Goal: Transaction & Acquisition: Purchase product/service

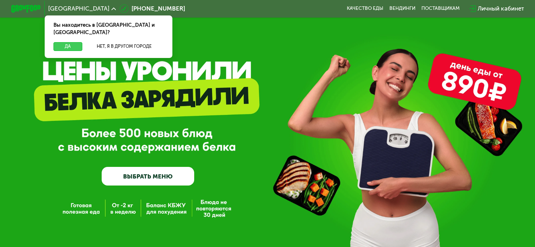
click at [64, 42] on button "Да" at bounding box center [67, 46] width 29 height 9
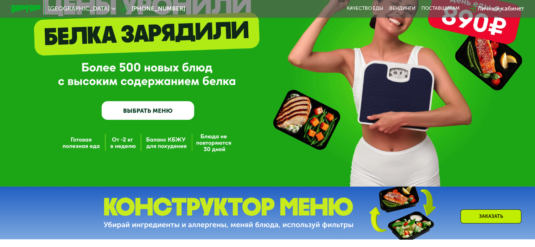
scroll to position [66, 0]
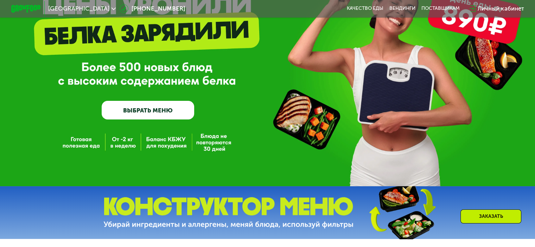
click at [162, 109] on link "ВЫБРАТЬ МЕНЮ" at bounding box center [148, 110] width 93 height 19
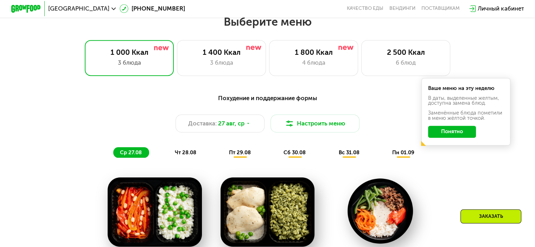
scroll to position [316, 0]
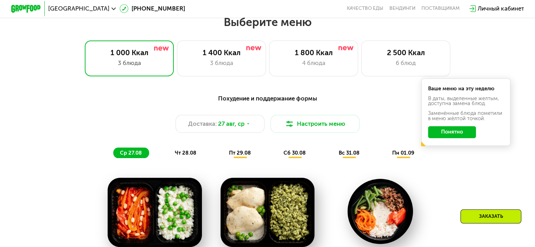
click at [458, 135] on button "Понятно" at bounding box center [452, 132] width 48 height 12
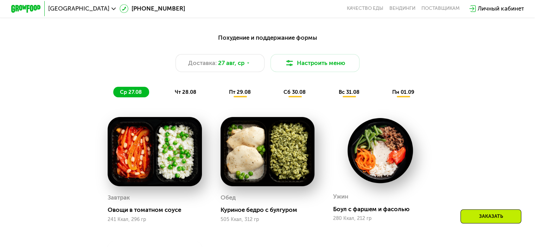
scroll to position [377, 0]
click at [309, 67] on button "Настроить меню" at bounding box center [315, 63] width 89 height 18
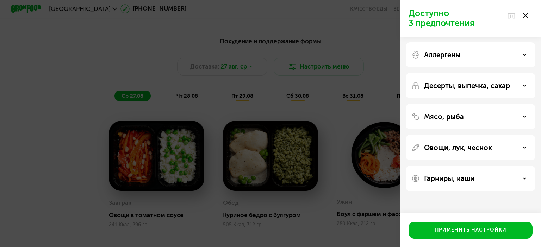
click at [465, 56] on div "Аллергены" at bounding box center [470, 55] width 118 height 8
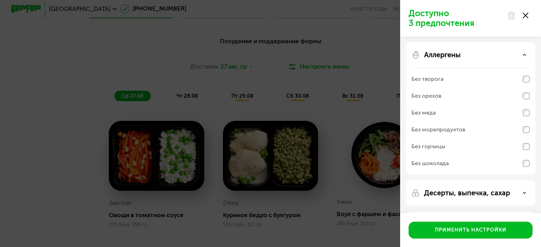
click at [470, 55] on div "Аллергены" at bounding box center [470, 55] width 118 height 8
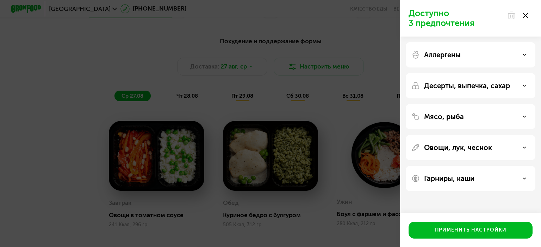
click at [336, 99] on div "Доступно 3 предпочтения Аллергены Десерты, выпечка, сахар Мясо, рыба Овощи, лук…" at bounding box center [270, 123] width 541 height 247
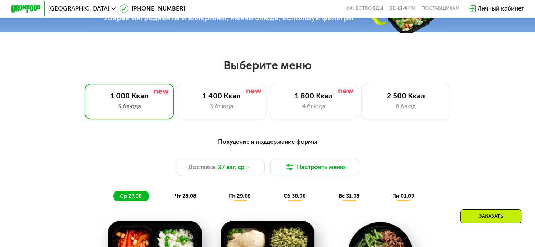
scroll to position [279, 0]
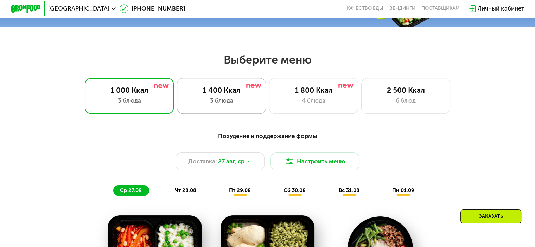
click at [233, 91] on div "1 400 Ккал" at bounding box center [222, 90] width 74 height 9
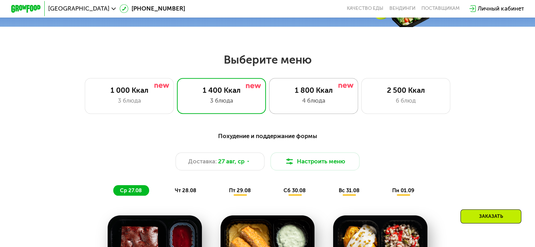
click at [298, 92] on div "1 800 Ккал" at bounding box center [314, 90] width 74 height 9
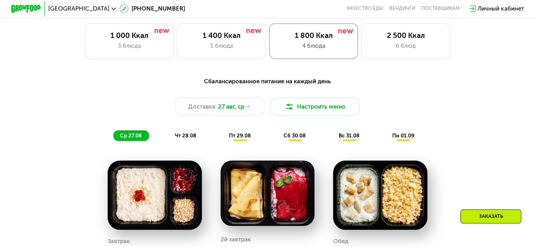
scroll to position [335, 0]
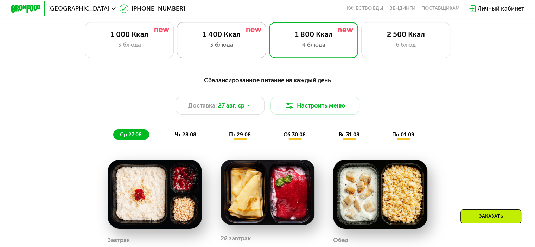
click at [269, 55] on div "1 400 Ккал 3 блюда" at bounding box center [313, 40] width 89 height 36
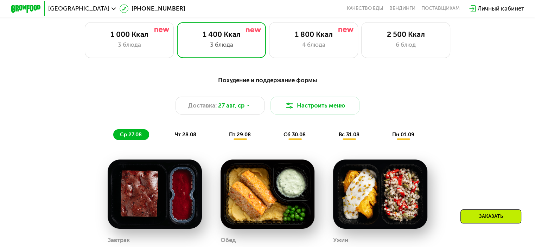
click at [277, 135] on div "пт 29.08" at bounding box center [295, 135] width 36 height 11
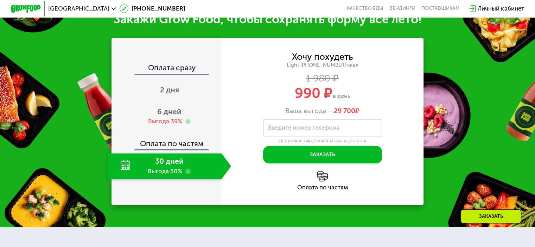
scroll to position [790, 0]
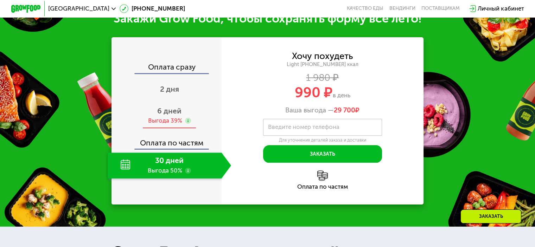
click at [195, 127] on div "6 дней Выгода 39%" at bounding box center [170, 116] width 124 height 26
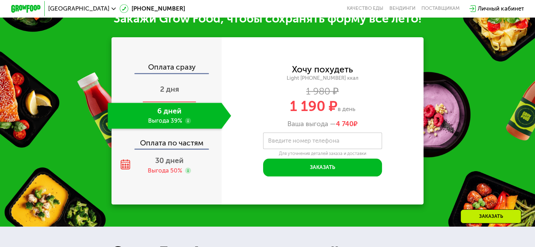
click at [194, 99] on div "2 дня" at bounding box center [170, 90] width 124 height 26
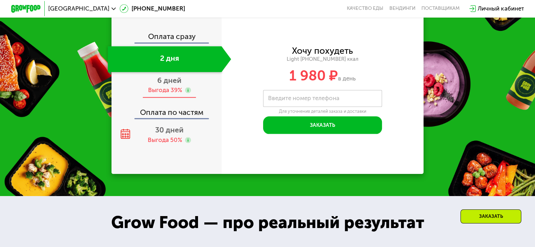
scroll to position [743, 0]
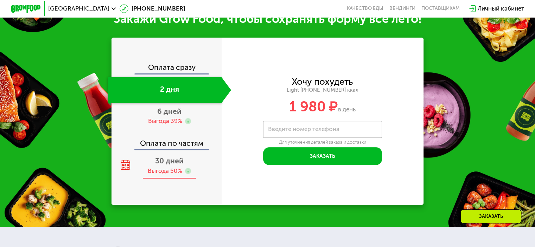
click at [191, 170] on div "30 дней Выгода 50%" at bounding box center [170, 166] width 124 height 26
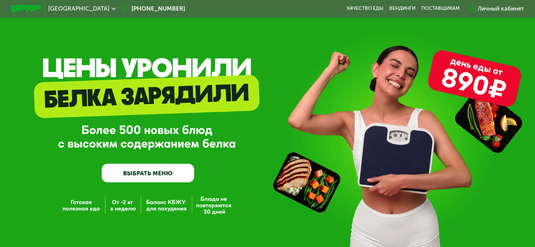
scroll to position [0, 0]
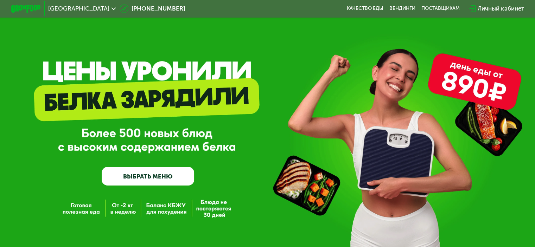
click at [151, 185] on link "ВЫБРАТЬ МЕНЮ" at bounding box center [148, 176] width 93 height 19
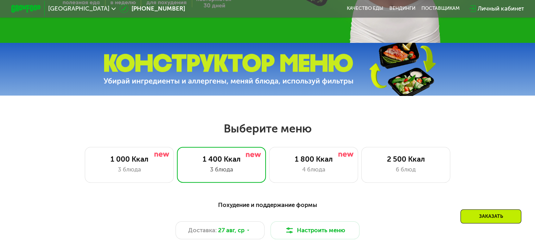
scroll to position [317, 0]
